Goal: Task Accomplishment & Management: Use online tool/utility

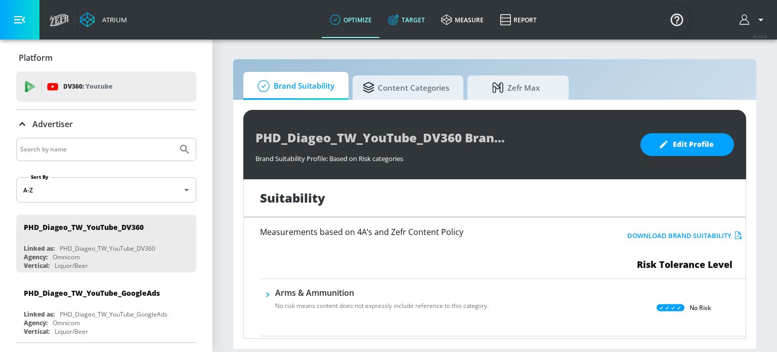
click at [421, 18] on link "Target" at bounding box center [406, 20] width 53 height 36
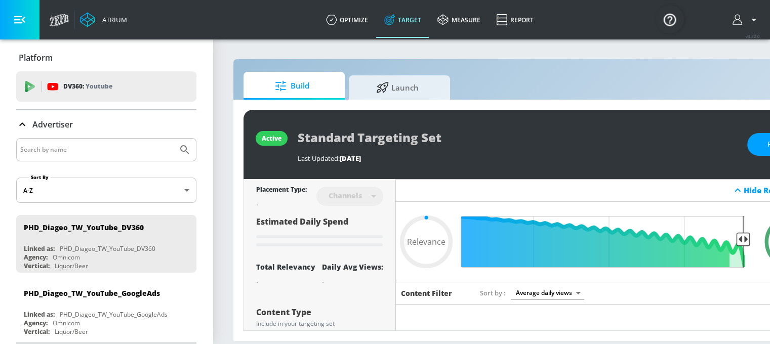
type input "0.05"
click at [347, 16] on link "optimize" at bounding box center [347, 20] width 58 height 36
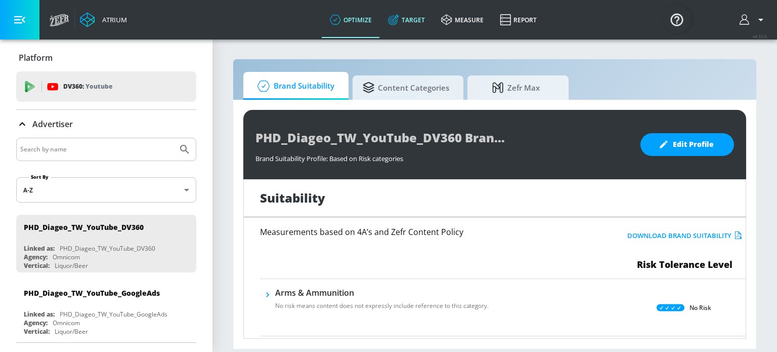
click at [393, 21] on icon at bounding box center [393, 19] width 11 height 11
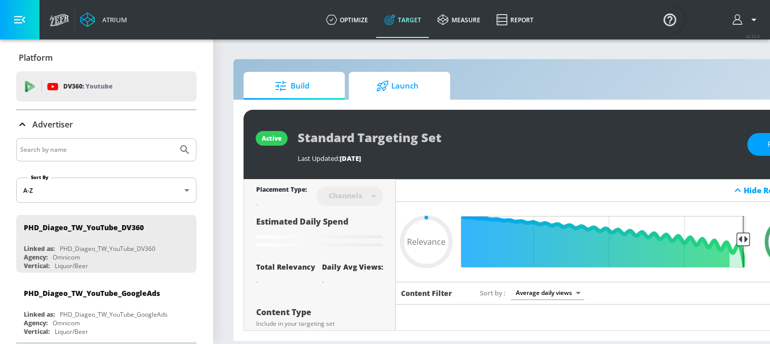
click at [362, 88] on span "Launch" at bounding box center [397, 86] width 77 height 24
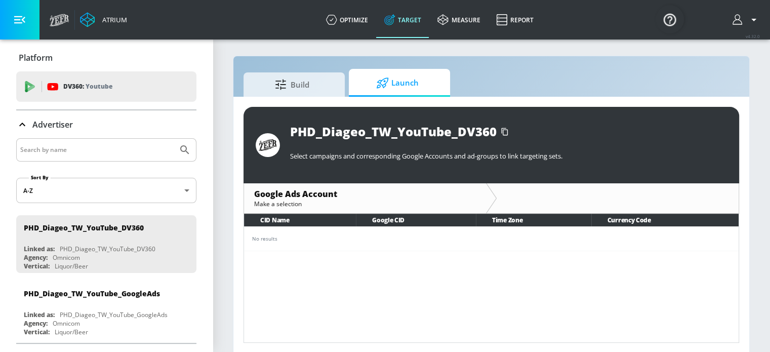
scroll to position [4, 0]
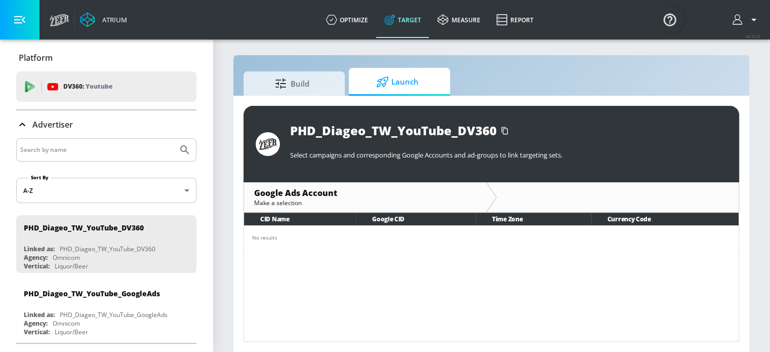
click at [289, 198] on div "Make a selection" at bounding box center [365, 202] width 222 height 9
click at [283, 193] on div "Google Ads Account" at bounding box center [365, 192] width 222 height 11
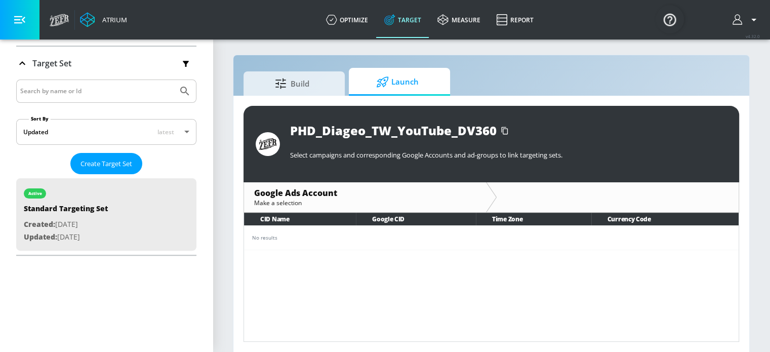
scroll to position [301, 0]
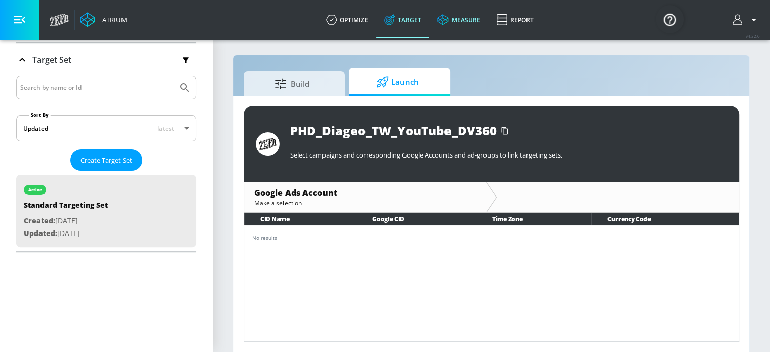
click at [470, 12] on link "measure" at bounding box center [458, 20] width 59 height 36
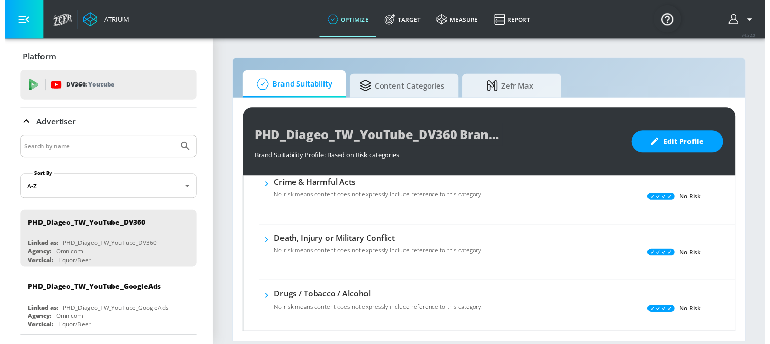
scroll to position [101, 0]
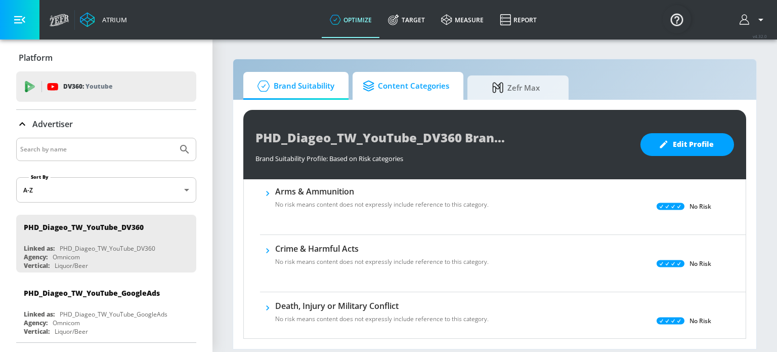
click at [409, 85] on span "Content Categories" at bounding box center [406, 86] width 87 height 24
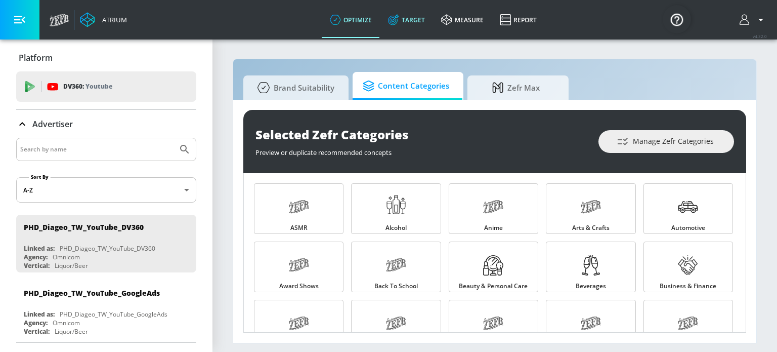
click at [403, 29] on link "Target" at bounding box center [406, 20] width 53 height 36
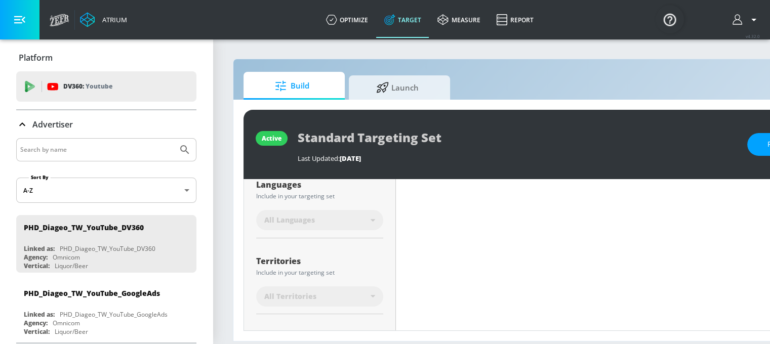
type input "0.05"
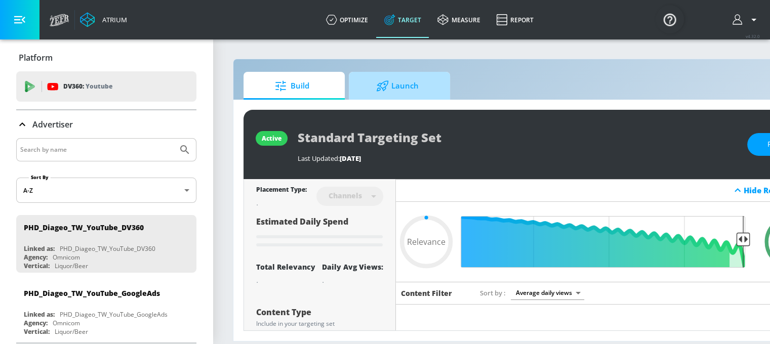
click at [399, 92] on span "Launch" at bounding box center [397, 86] width 77 height 24
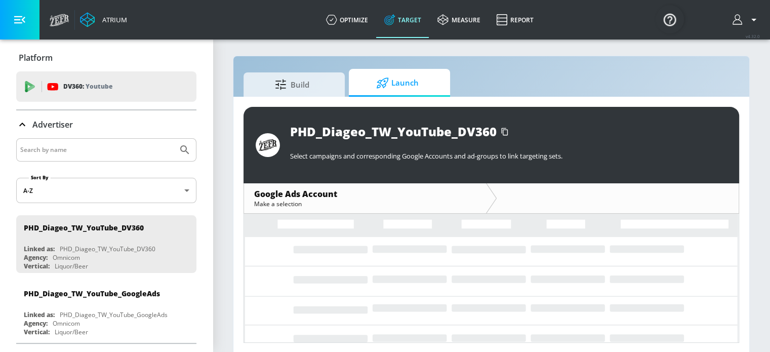
scroll to position [4, 0]
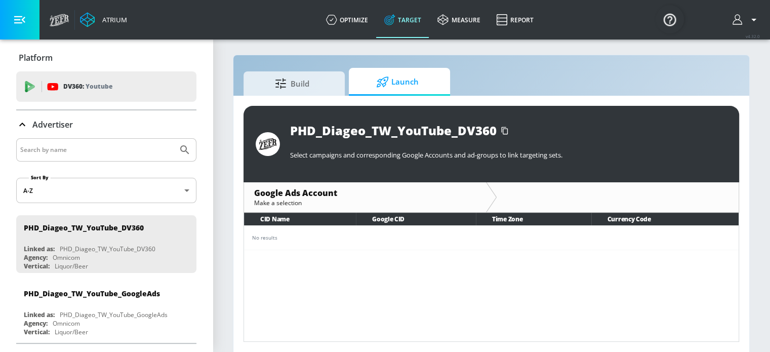
click at [280, 198] on div "Make a selection" at bounding box center [365, 202] width 222 height 9
click at [301, 190] on div "Google Ads Account" at bounding box center [365, 192] width 222 height 11
click at [533, 190] on div at bounding box center [617, 197] width 242 height 30
click at [462, 199] on div "Make a selection" at bounding box center [365, 202] width 222 height 9
click at [498, 195] on div at bounding box center [617, 197] width 242 height 30
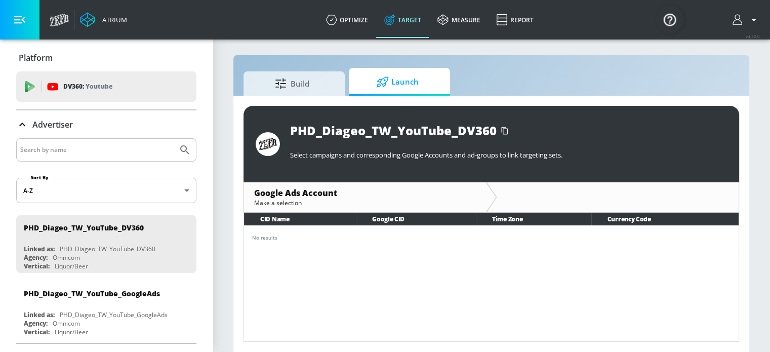
click at [336, 192] on div "Google Ads Account" at bounding box center [365, 192] width 222 height 11
click at [313, 192] on div "Google Ads Account" at bounding box center [365, 192] width 222 height 11
click at [265, 186] on div "Google Ads Account Make a selection" at bounding box center [365, 197] width 242 height 30
click at [119, 312] on div "PHD_Diageo_TW_YouTube_GoogleAds" at bounding box center [114, 314] width 108 height 9
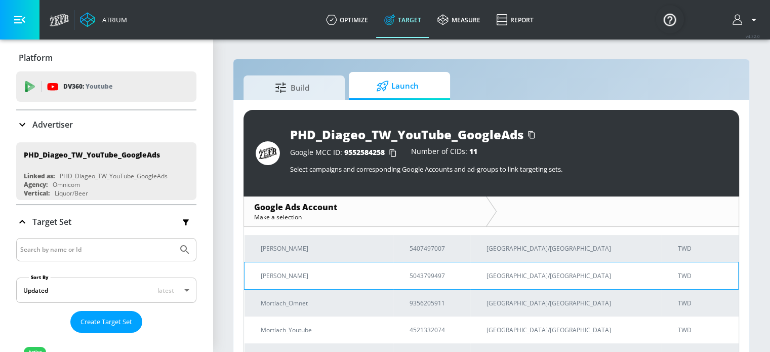
scroll to position [201, 0]
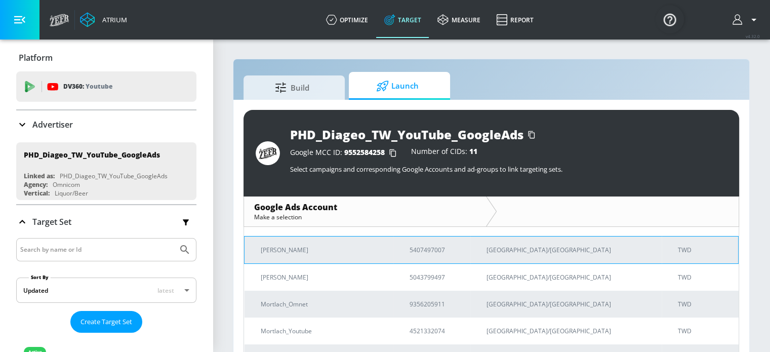
click at [281, 247] on p "Johnnie Walker_YouTube" at bounding box center [323, 249] width 124 height 11
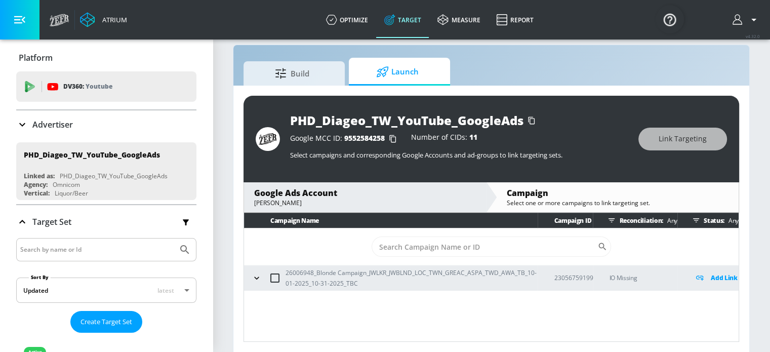
click at [277, 276] on input "checkbox" at bounding box center [274, 277] width 21 height 21
checkbox input "true"
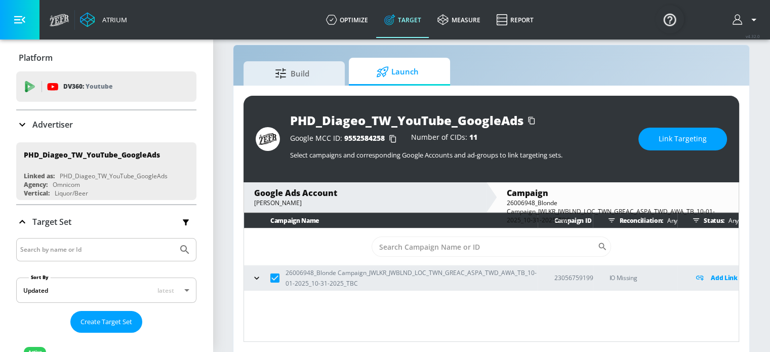
click at [716, 277] on p "Add Link" at bounding box center [723, 278] width 27 height 12
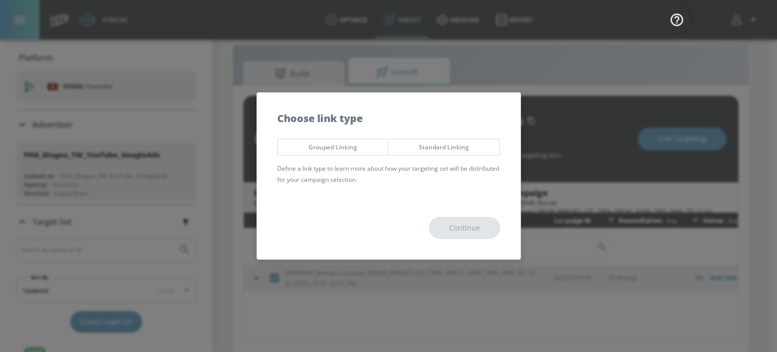
click at [448, 144] on span "Standard Linking" at bounding box center [444, 147] width 96 height 11
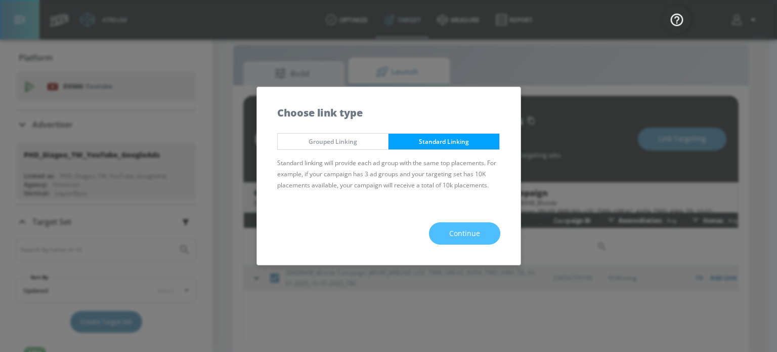
click at [476, 226] on button "Continue" at bounding box center [464, 233] width 71 height 23
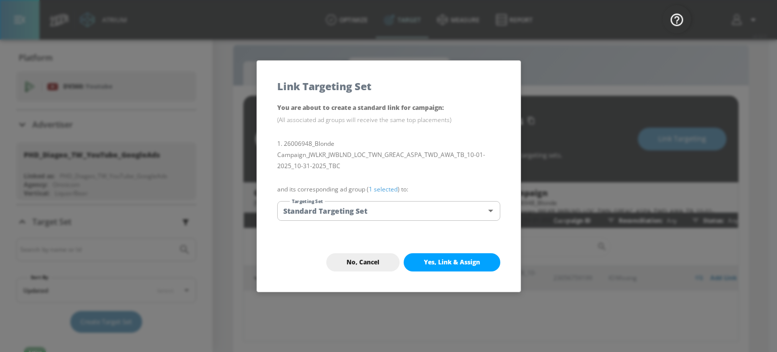
click at [463, 257] on button "Yes, Link & Assign" at bounding box center [452, 262] width 97 height 18
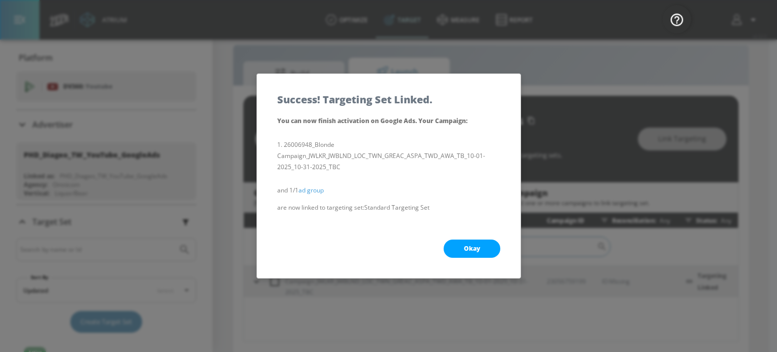
click at [480, 246] on button "Okay" at bounding box center [472, 248] width 57 height 18
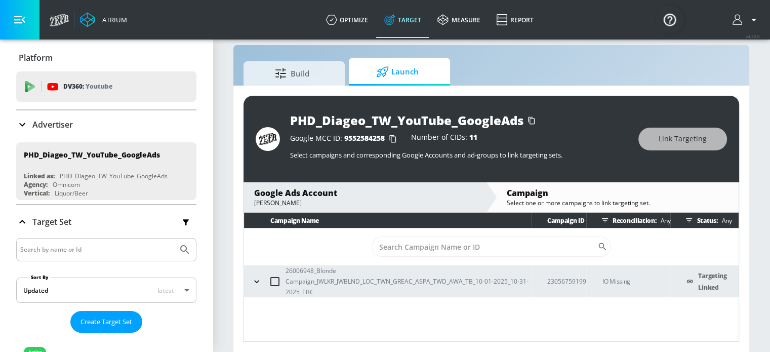
click at [316, 281] on p "26006948_Blonde Campaign_JWLKR_JWBLND_LOC_TWN_GREAC_ASPA_TWD_AWA_TB_10-01-2025_…" at bounding box center [407, 281] width 245 height 32
click at [468, 313] on div "Campaign Name Campaign ID Reconciliation: Any Status: Any ​ 26006948_Blonde Cam…" at bounding box center [490, 277] width 495 height 129
